Goal: Information Seeking & Learning: Learn about a topic

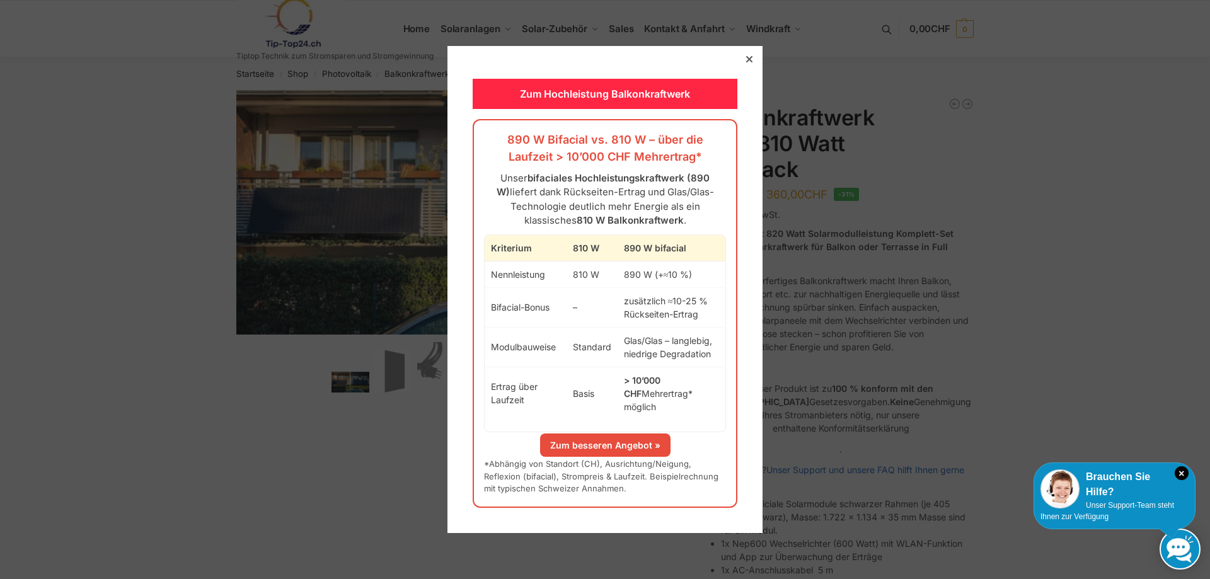
click at [746, 62] on icon at bounding box center [749, 59] width 6 height 6
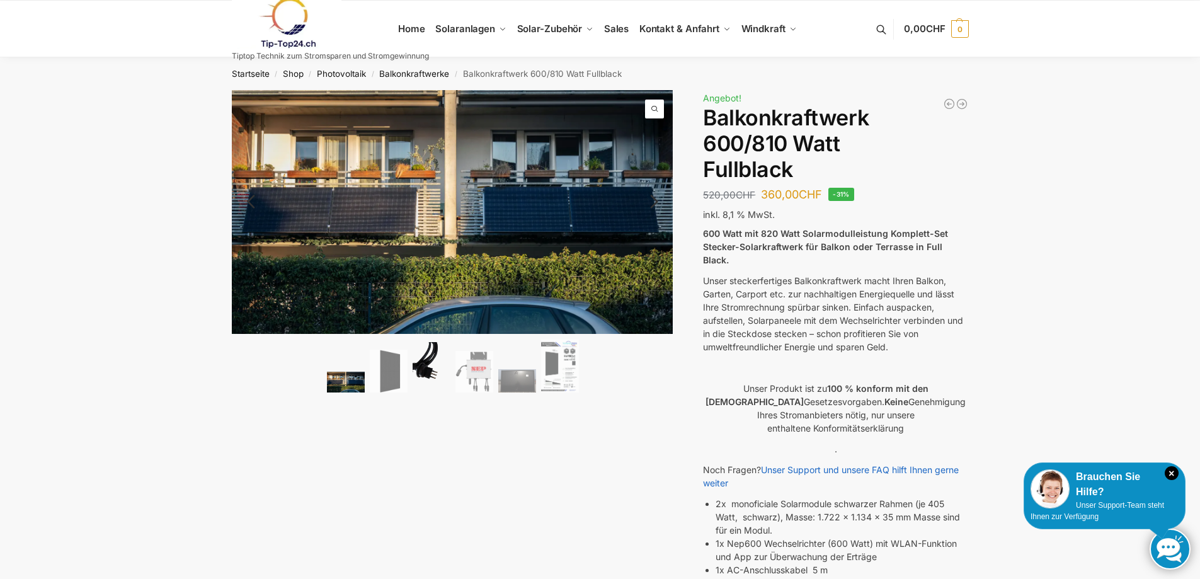
click at [429, 370] on img at bounding box center [432, 367] width 38 height 50
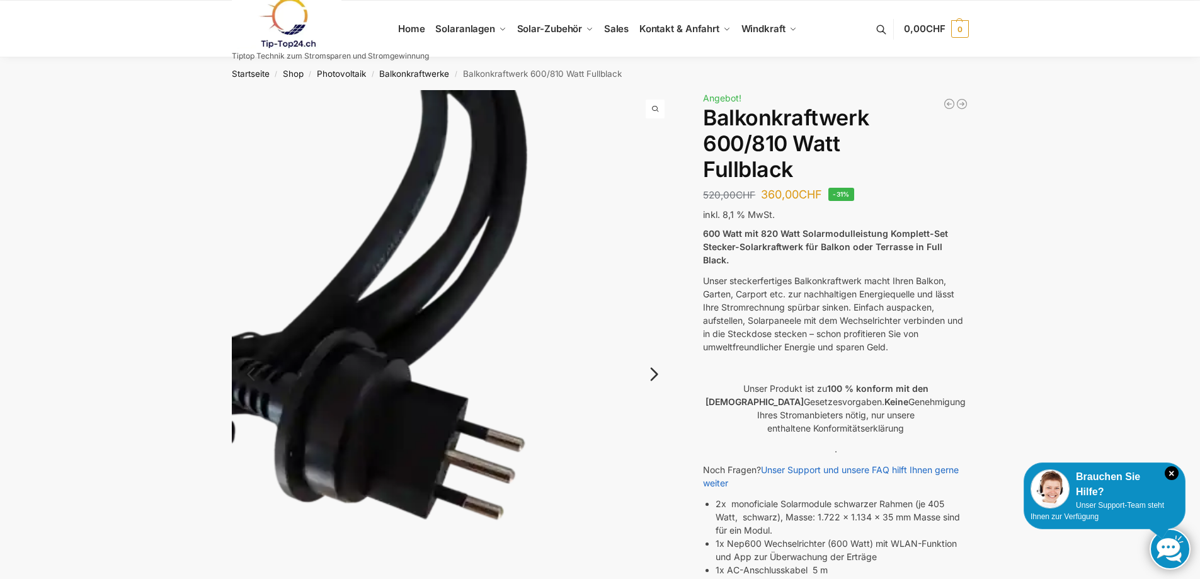
click at [650, 375] on link "Next" at bounding box center [652, 380] width 42 height 13
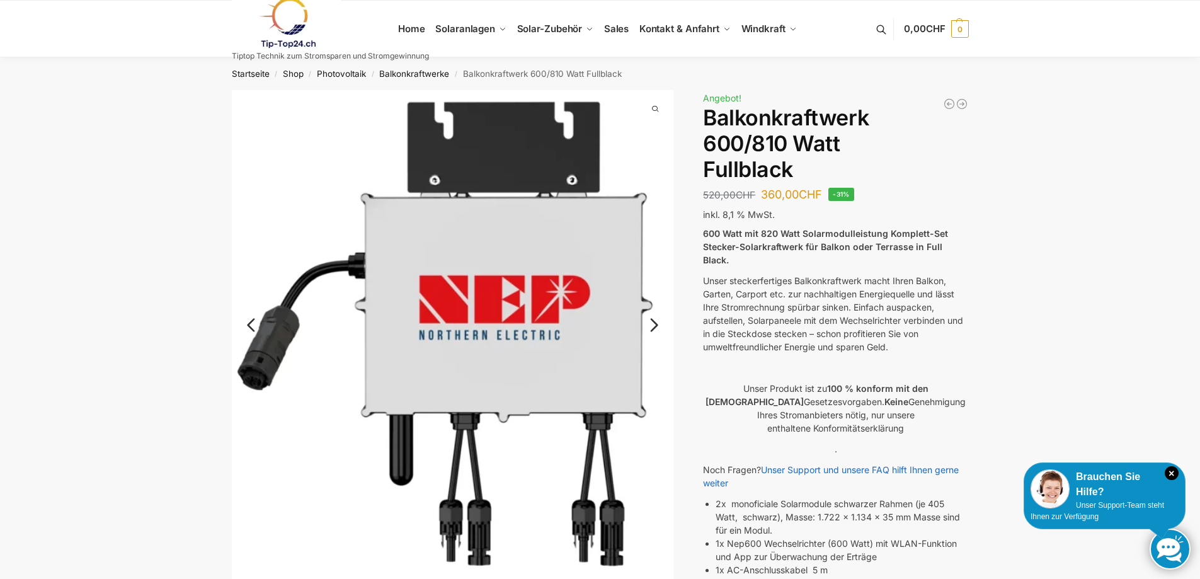
click at [655, 325] on link "Next" at bounding box center [652, 331] width 42 height 13
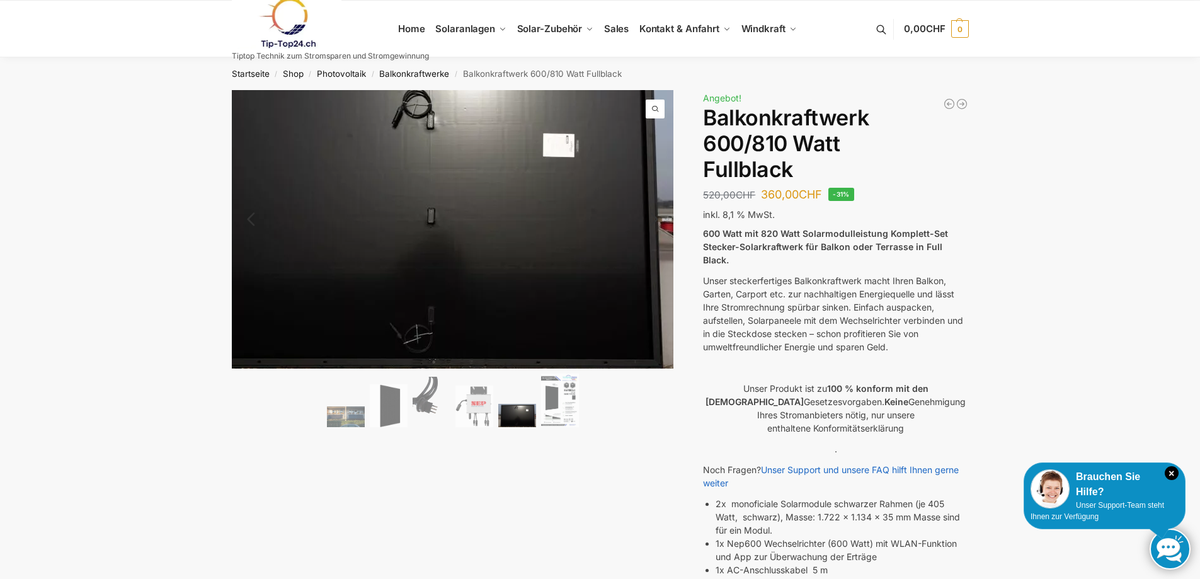
click at [655, 323] on img at bounding box center [425, 217] width 504 height 318
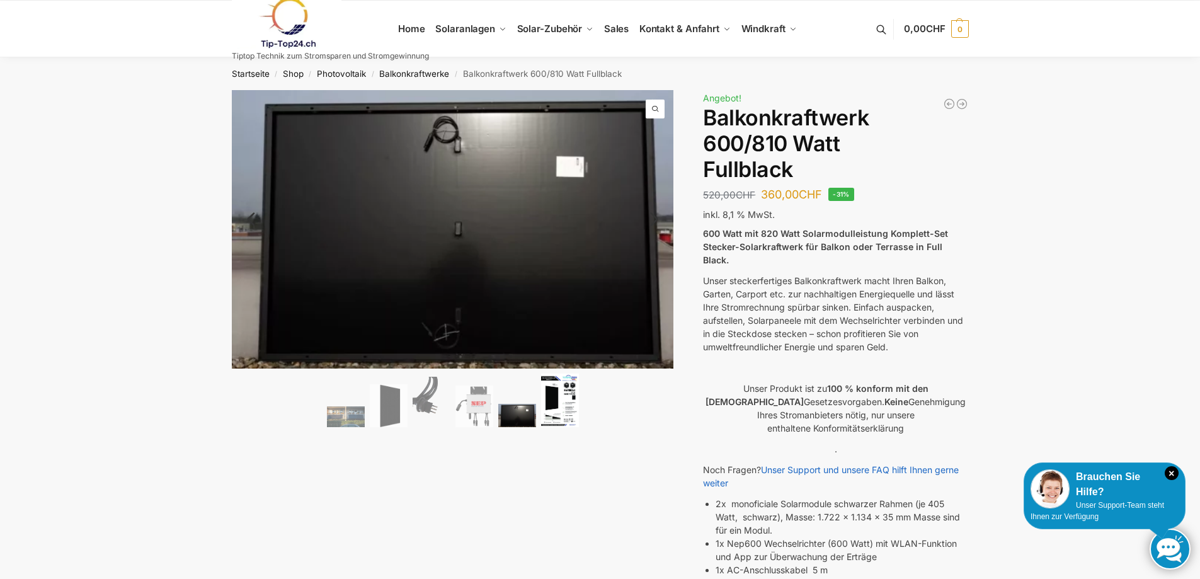
click at [552, 415] on img at bounding box center [560, 401] width 38 height 54
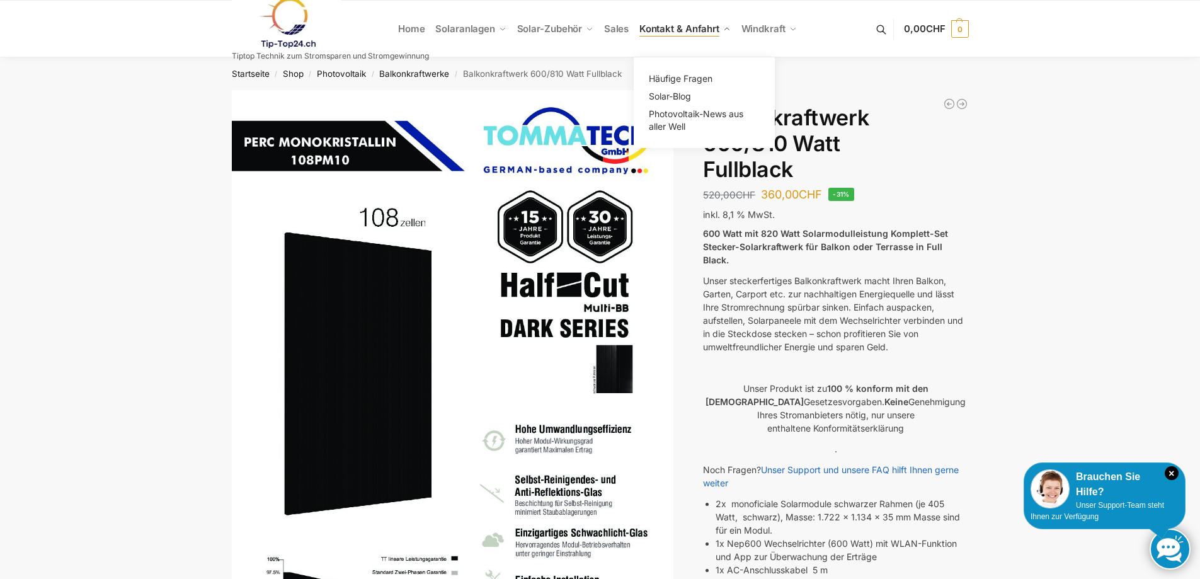
click at [673, 28] on span "Kontakt & Anfahrt" at bounding box center [679, 29] width 80 height 12
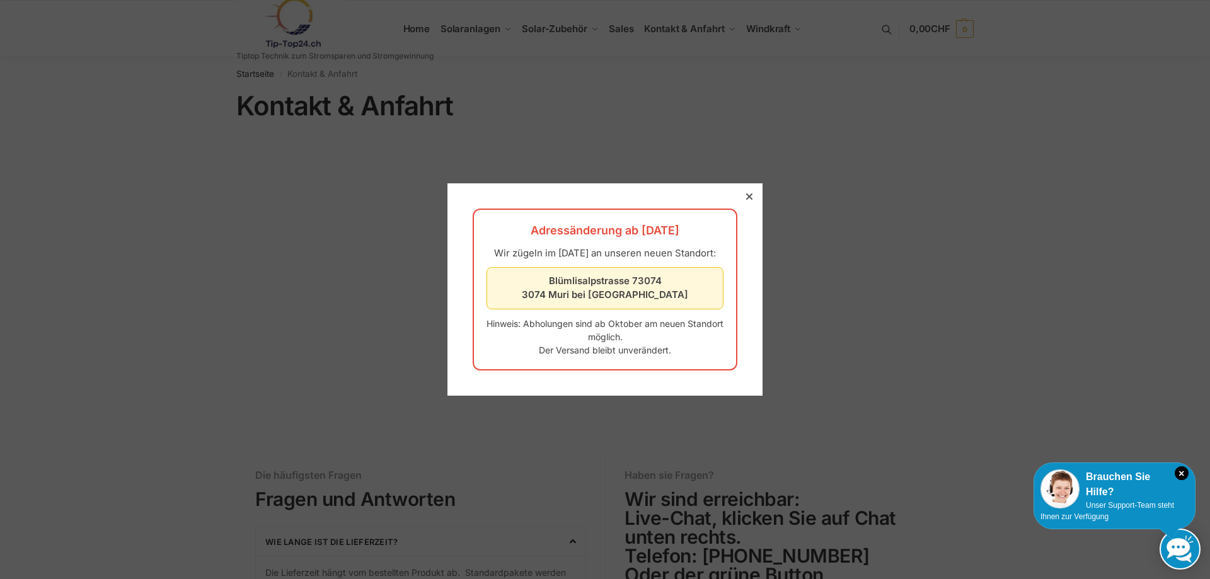
click at [523, 463] on div at bounding box center [605, 289] width 1210 height 579
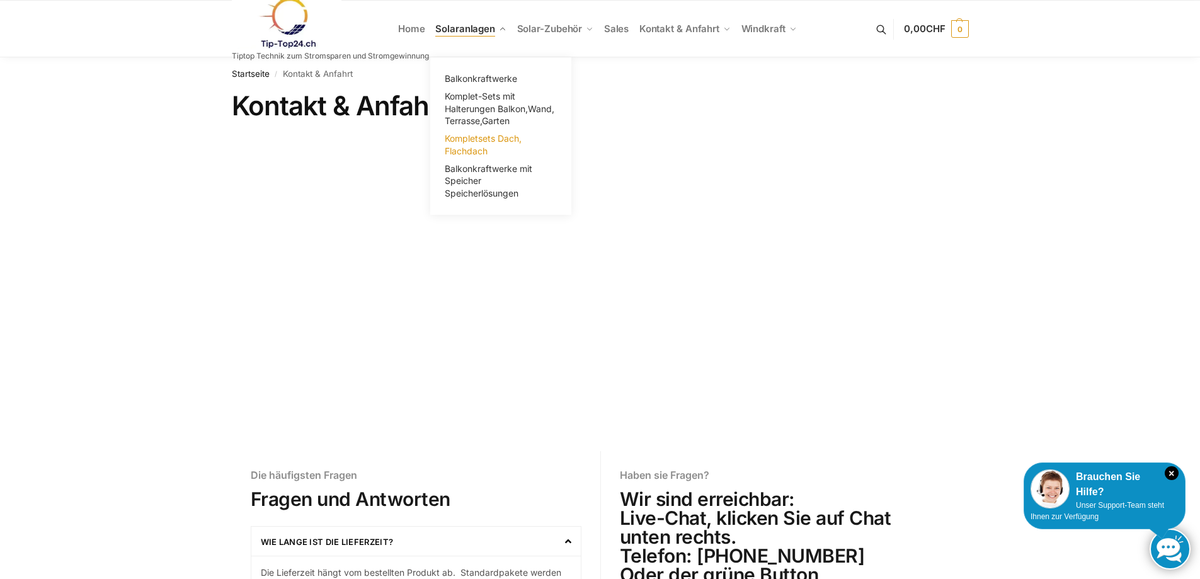
click at [465, 146] on span "Kompletsets Dach, Flachdach" at bounding box center [483, 144] width 77 height 23
